Goal: Information Seeking & Learning: Learn about a topic

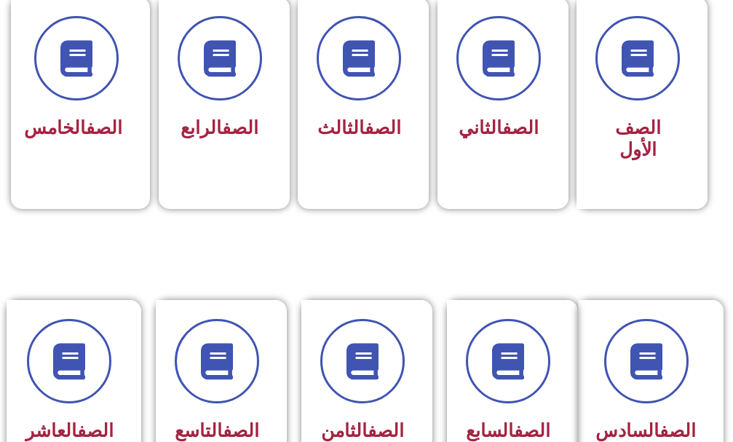
scroll to position [510, 0]
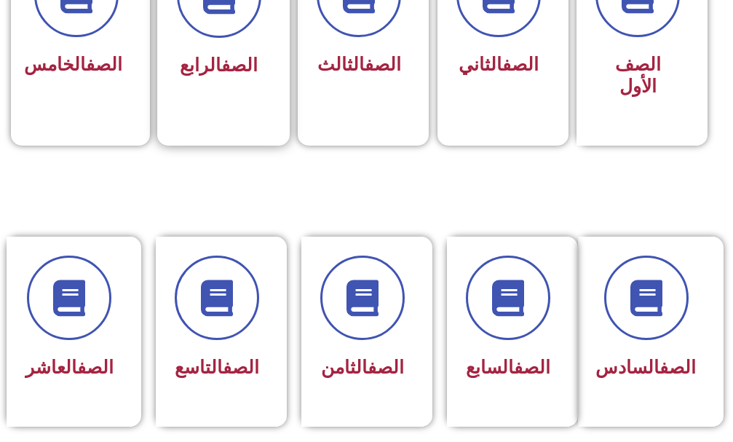
click at [253, 55] on link "الصف" at bounding box center [239, 65] width 36 height 21
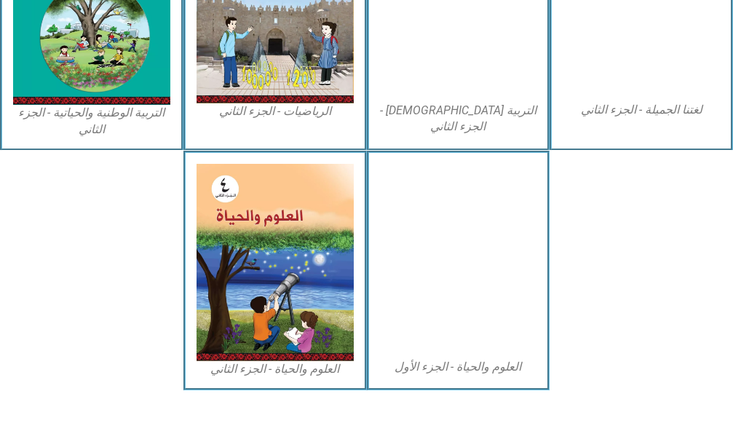
scroll to position [877, 0]
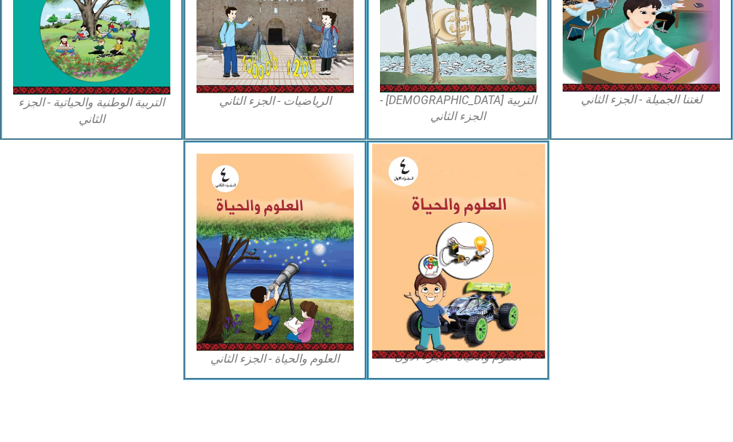
click at [431, 253] on img at bounding box center [458, 251] width 173 height 215
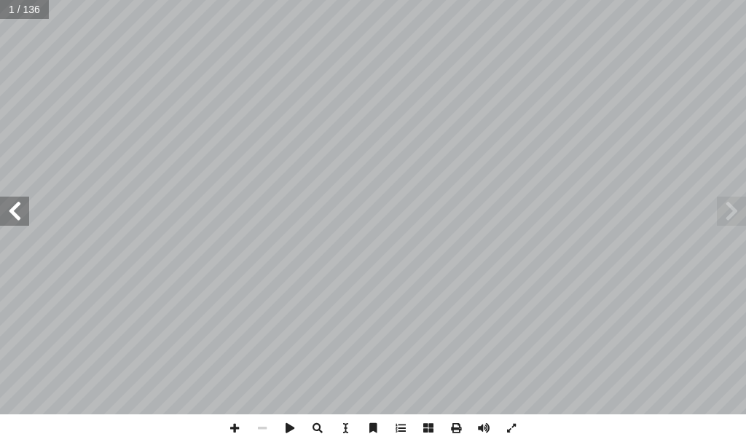
click at [4, 208] on span at bounding box center [14, 211] width 29 height 29
click at [4, 207] on span at bounding box center [14, 211] width 29 height 29
click at [4, 206] on span at bounding box center [14, 211] width 29 height 29
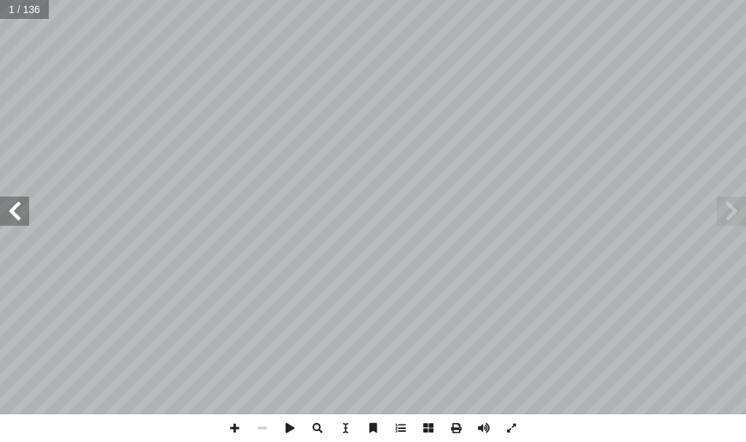
click at [4, 206] on span at bounding box center [14, 211] width 29 height 29
click at [4, 205] on span at bounding box center [14, 211] width 29 height 29
click at [741, 201] on span at bounding box center [731, 211] width 29 height 29
click at [732, 201] on span at bounding box center [731, 211] width 29 height 29
click at [25, 208] on span at bounding box center [14, 211] width 29 height 29
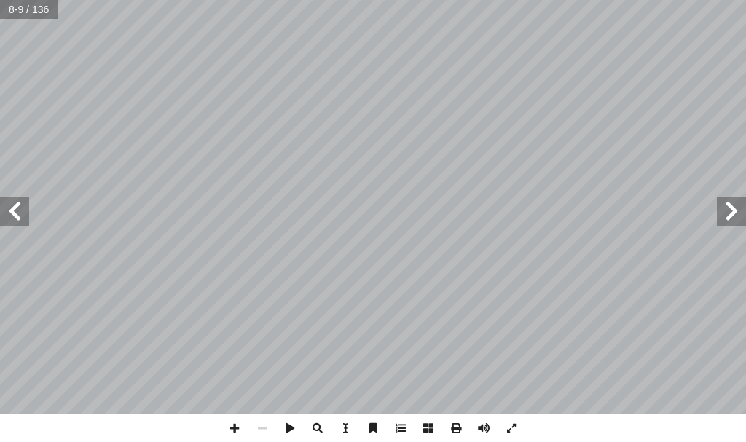
click at [726, 208] on span at bounding box center [731, 211] width 29 height 29
click at [20, 200] on span at bounding box center [14, 211] width 29 height 29
click at [17, 200] on span at bounding box center [14, 211] width 29 height 29
click at [17, 197] on span at bounding box center [14, 211] width 29 height 29
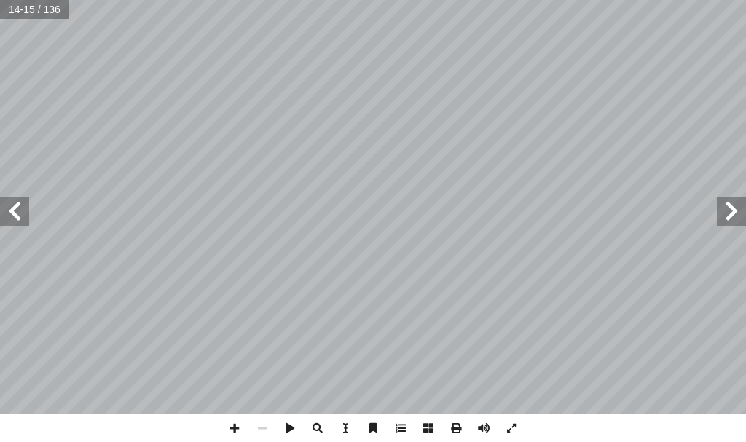
click at [17, 197] on span at bounding box center [14, 211] width 29 height 29
click at [9, 210] on span at bounding box center [14, 211] width 29 height 29
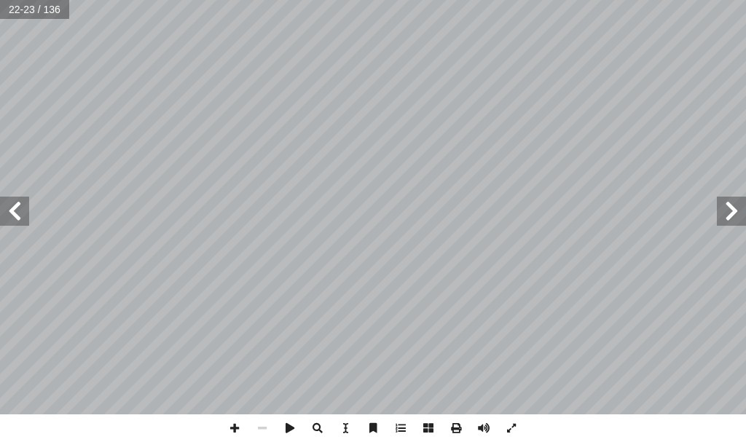
click at [9, 210] on span at bounding box center [14, 211] width 29 height 29
click at [745, 202] on span at bounding box center [731, 211] width 29 height 29
click at [243, 423] on span at bounding box center [235, 428] width 28 height 28
click at [240, 429] on span at bounding box center [235, 428] width 28 height 28
click at [269, 425] on span at bounding box center [262, 428] width 28 height 28
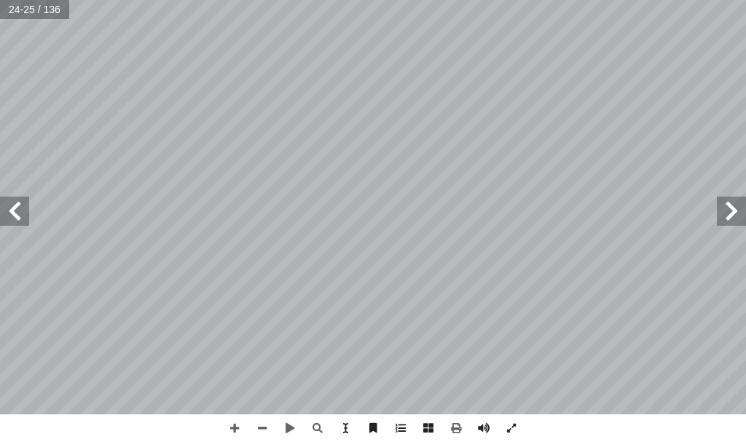
click at [740, 213] on span at bounding box center [731, 211] width 29 height 29
click at [738, 209] on span at bounding box center [731, 211] width 29 height 29
click at [738, 208] on span at bounding box center [731, 211] width 29 height 29
click at [741, 204] on span at bounding box center [731, 211] width 29 height 29
click at [741, 205] on span at bounding box center [731, 211] width 29 height 29
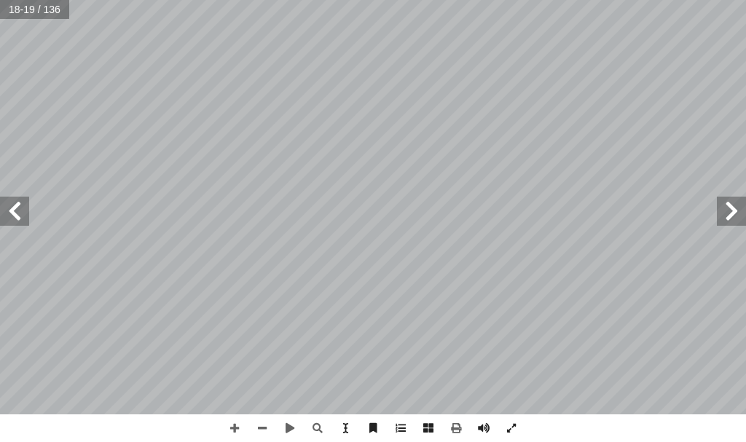
click at [743, 205] on span at bounding box center [731, 211] width 29 height 29
